Goal: Task Accomplishment & Management: Use online tool/utility

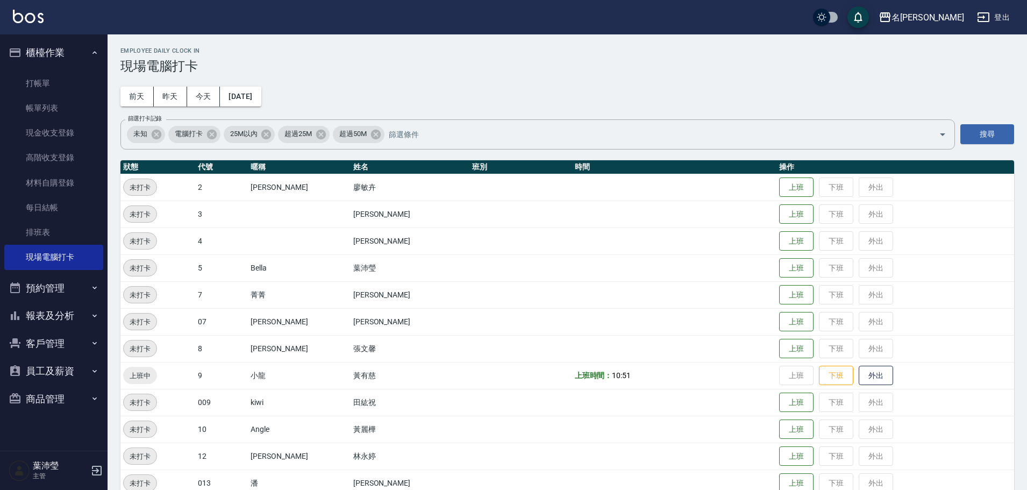
scroll to position [215, 0]
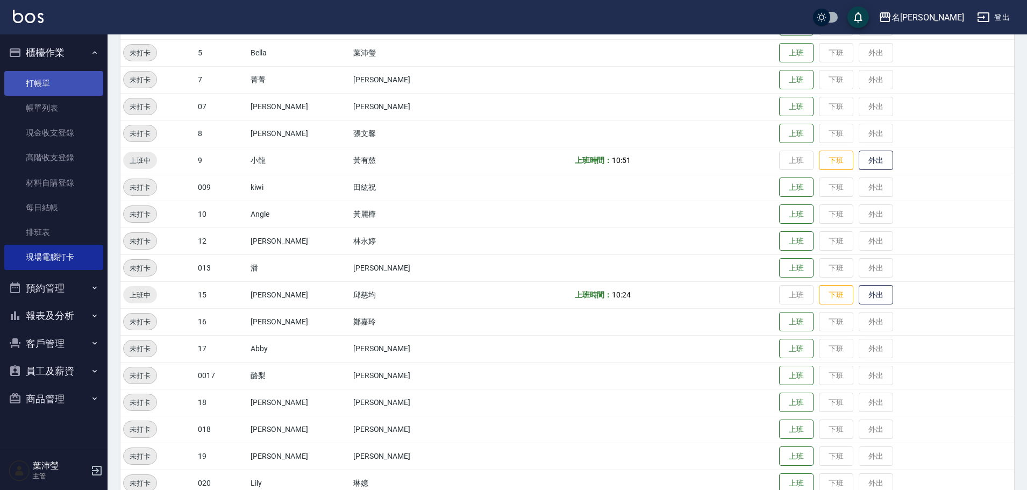
click at [68, 83] on link "打帳單" at bounding box center [53, 83] width 99 height 25
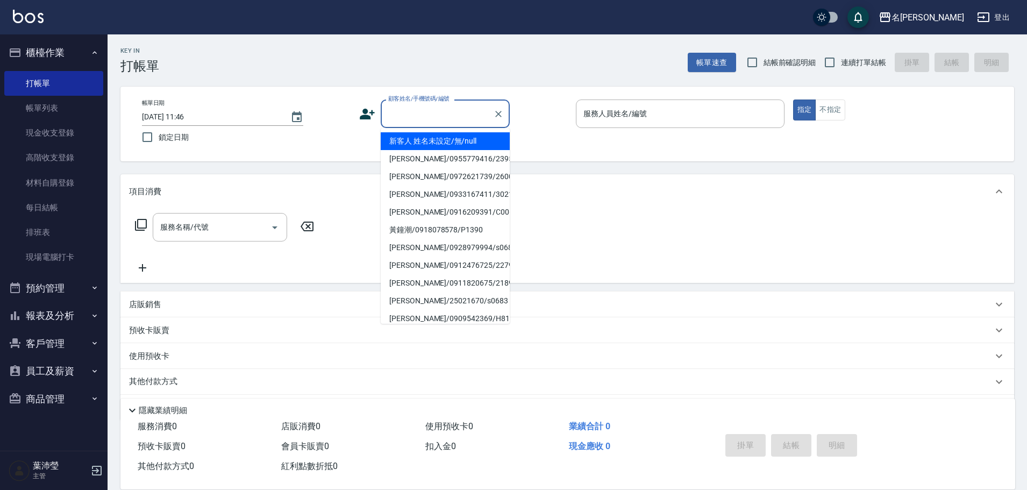
click at [420, 119] on input "顧客姓名/手機號碼/編號" at bounding box center [436, 113] width 103 height 19
click at [427, 147] on li "新客人 姓名未設定/無/null" at bounding box center [445, 141] width 129 height 18
type input "新客人 姓名未設定/無/null"
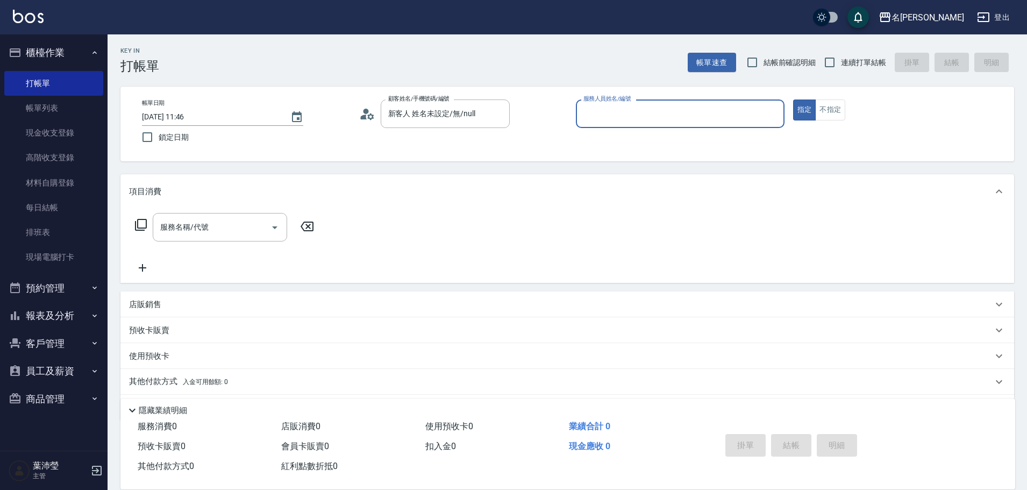
click at [767, 110] on input "服務人員姓名/編號" at bounding box center [680, 113] width 199 height 19
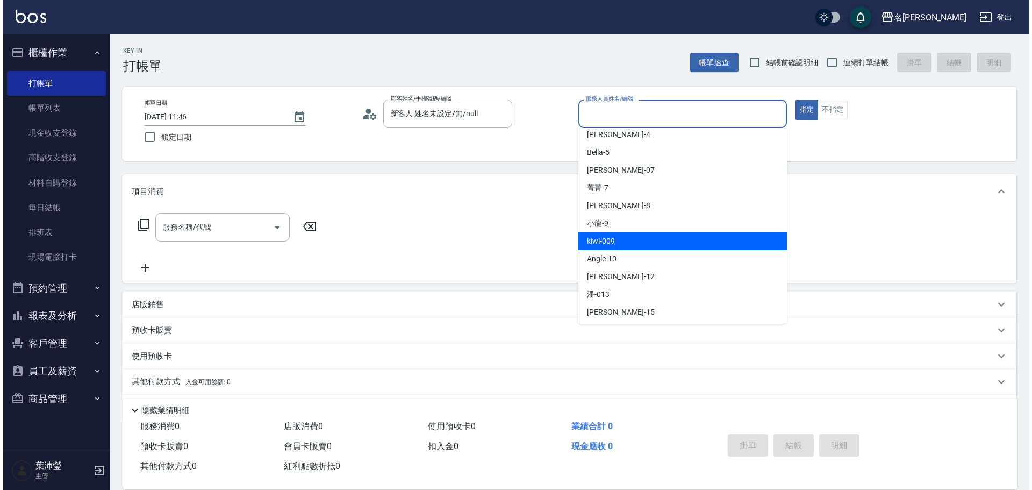
scroll to position [41, 0]
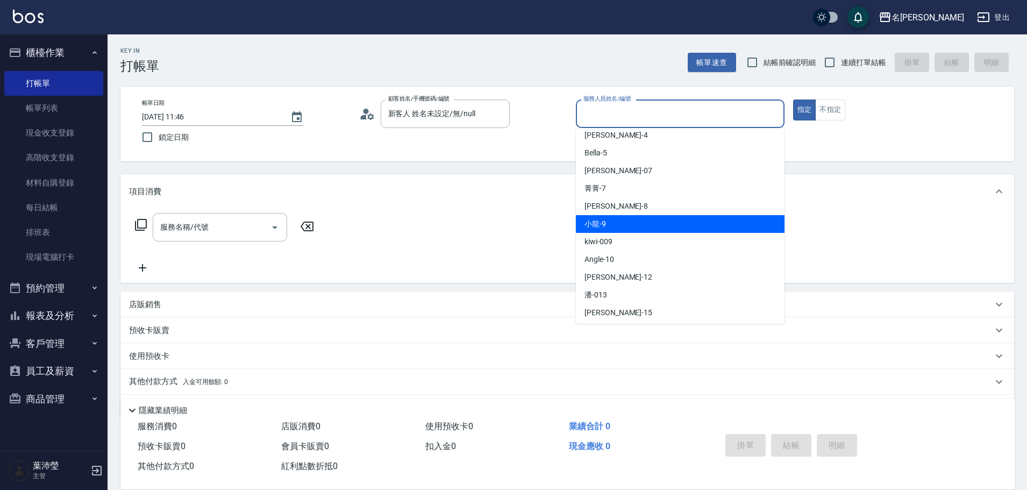
click at [621, 227] on div "小龍 -9" at bounding box center [680, 224] width 209 height 18
type input "小龍-9"
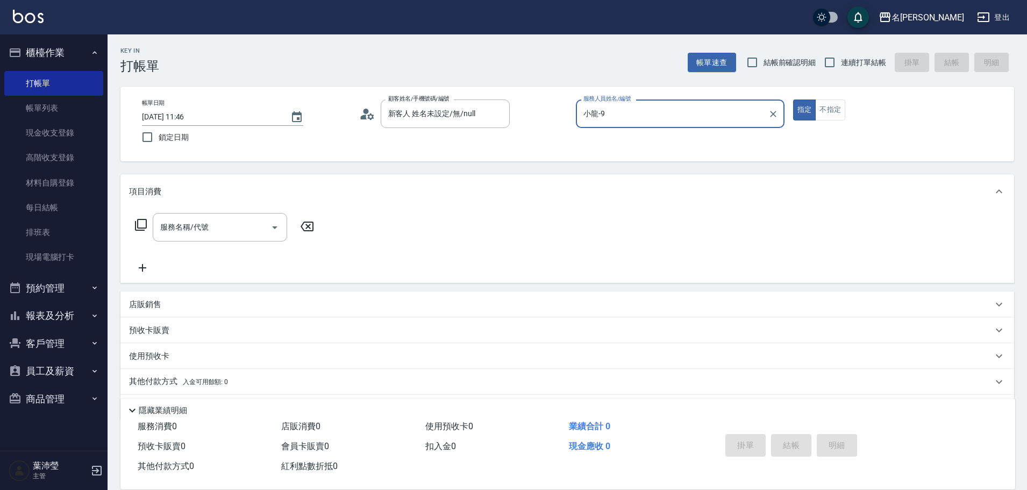
click at [148, 230] on div "服務名稱/代號 服務名稱/代號" at bounding box center [224, 227] width 191 height 28
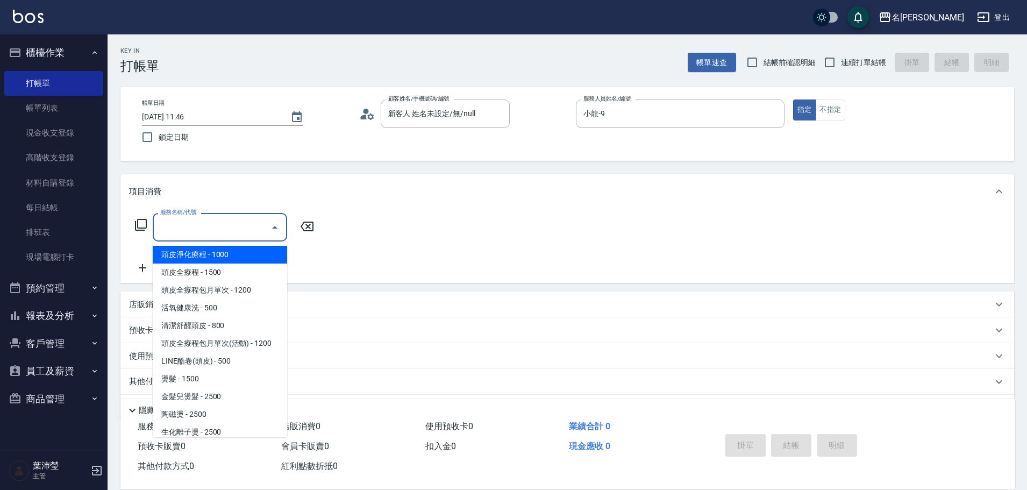
click at [217, 228] on input "服務名稱/代號" at bounding box center [212, 227] width 109 height 19
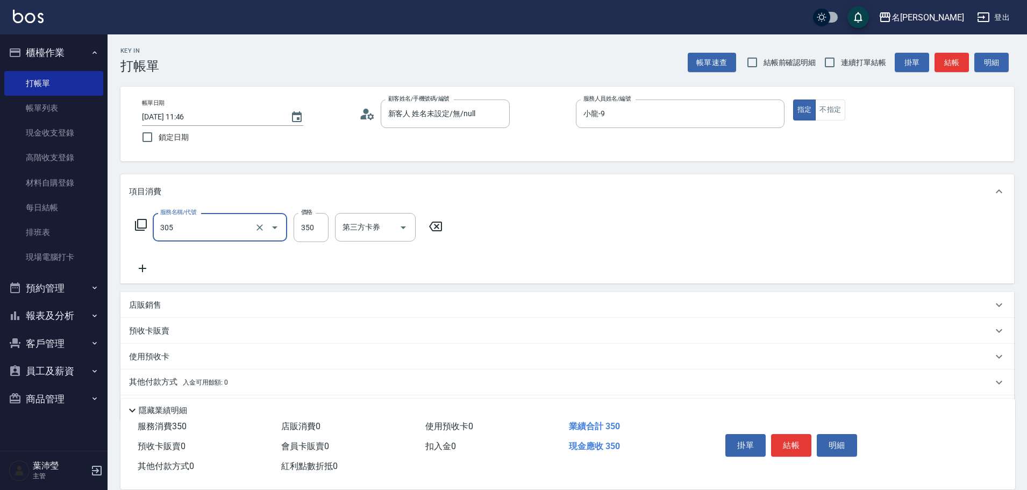
type input "不指定剪髮(305)"
type input "150"
